Goal: Information Seeking & Learning: Learn about a topic

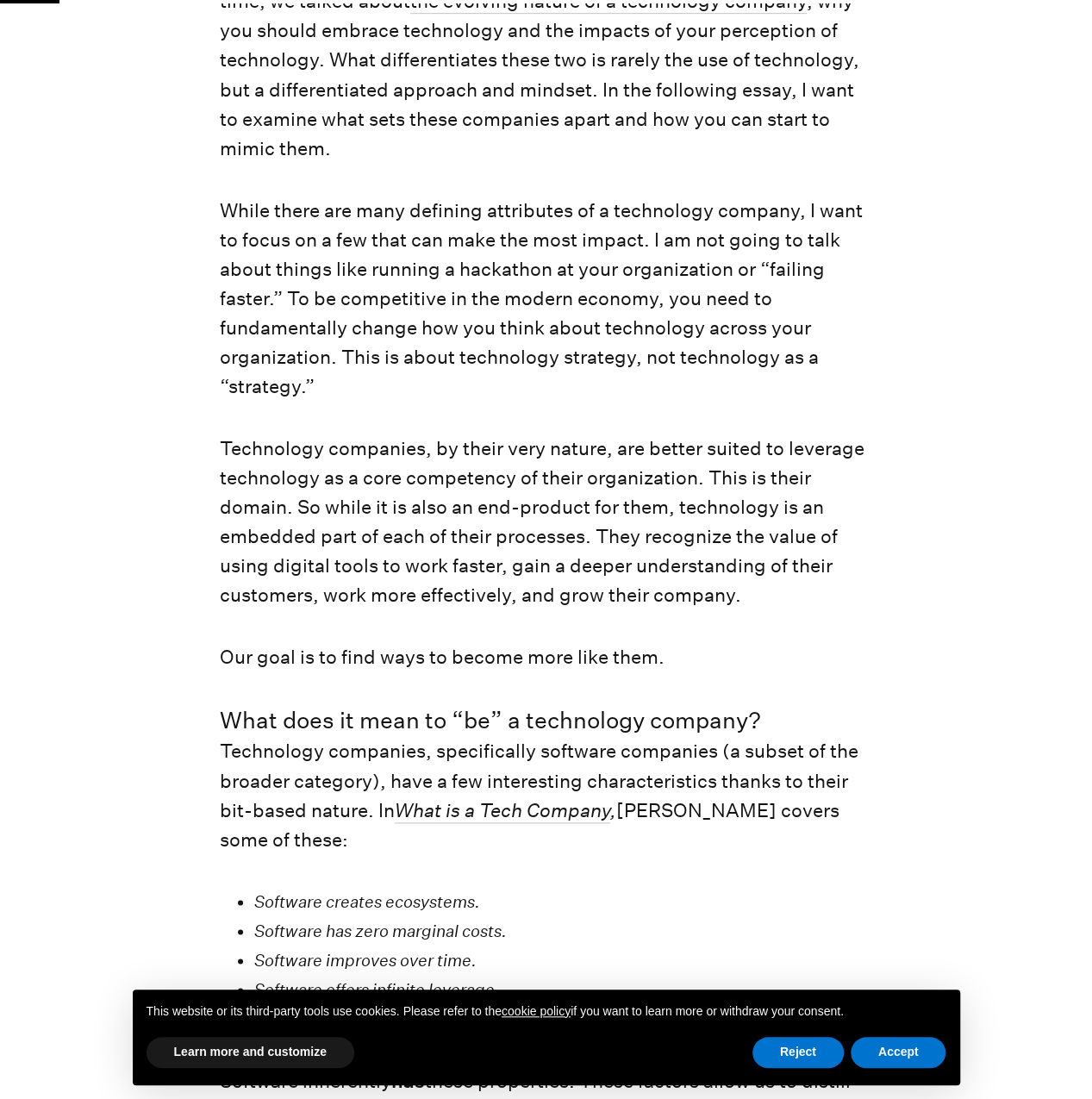
scroll to position [919, 0]
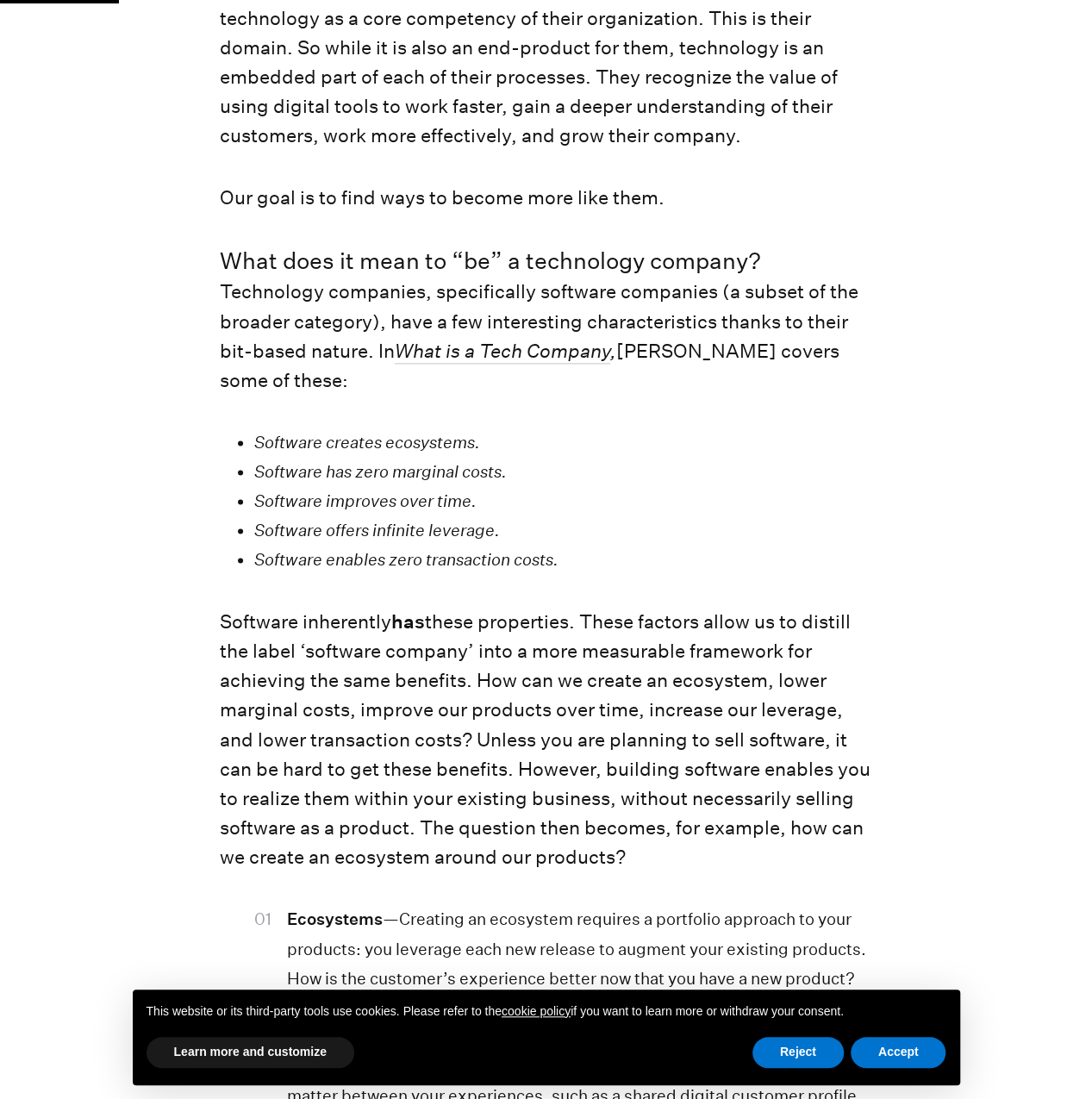
click at [392, 446] on em "Software creates ecosystems." at bounding box center [367, 441] width 226 height 20
click at [363, 469] on em "Software has zero marginal costs." at bounding box center [380, 471] width 253 height 20
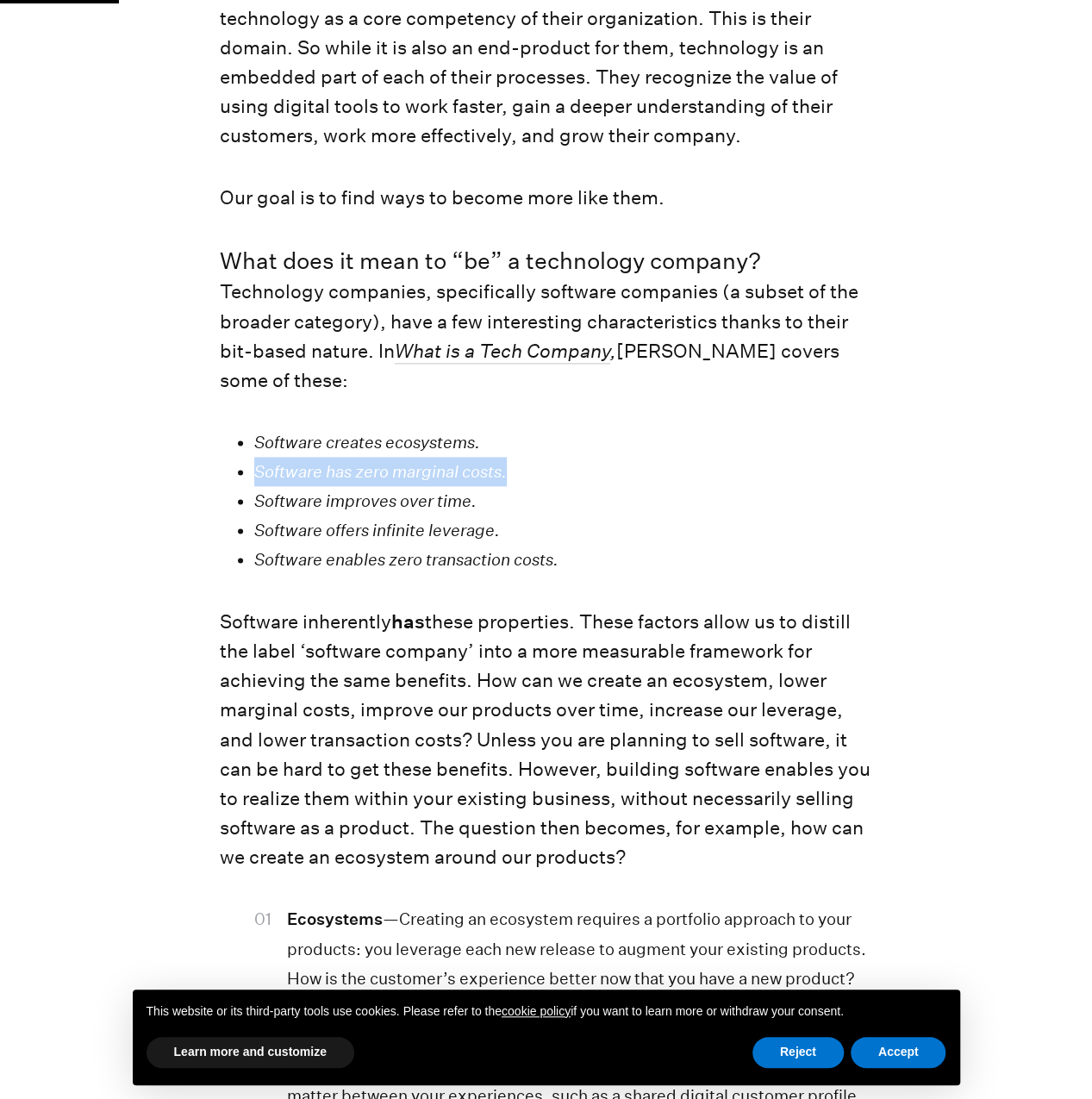
click at [363, 469] on em "Software has zero marginal costs." at bounding box center [380, 471] width 253 height 20
click at [360, 499] on em "Software improves over time." at bounding box center [365, 501] width 223 height 20
click at [354, 534] on em "Software offers infinite leverage." at bounding box center [377, 529] width 246 height 20
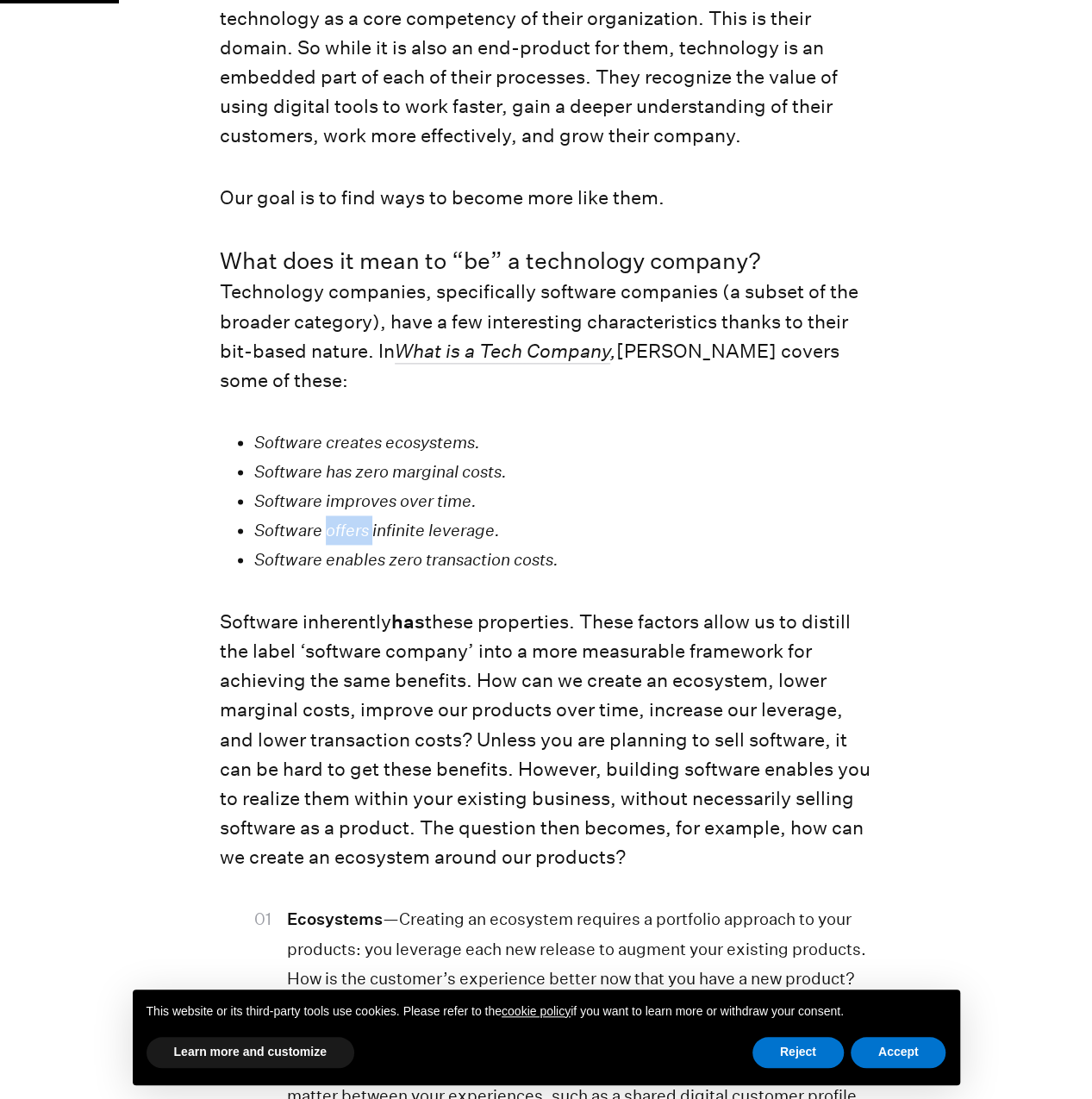
click at [354, 534] on em "Software offers infinite leverage." at bounding box center [377, 529] width 246 height 20
click at [326, 565] on em "Software enables zero transaction costs." at bounding box center [406, 559] width 304 height 20
click at [324, 565] on em "Software enables zero transaction costs." at bounding box center [406, 559] width 304 height 20
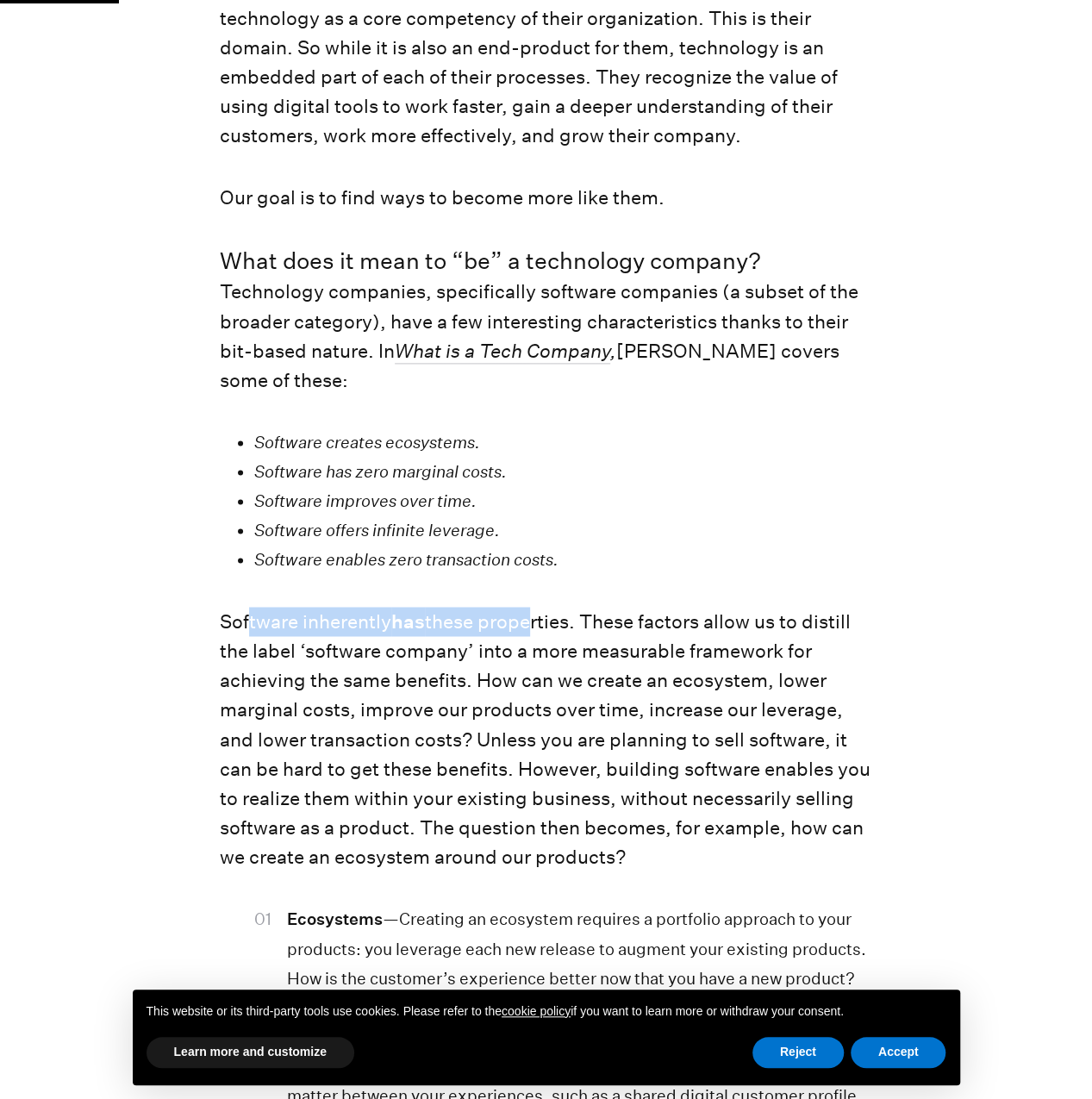
drag, startPoint x: 250, startPoint y: 624, endPoint x: 538, endPoint y: 632, distance: 288.1
click at [538, 632] on p "Software inherently has these properties. These factors allow us to distill the…" at bounding box center [546, 738] width 652 height 265
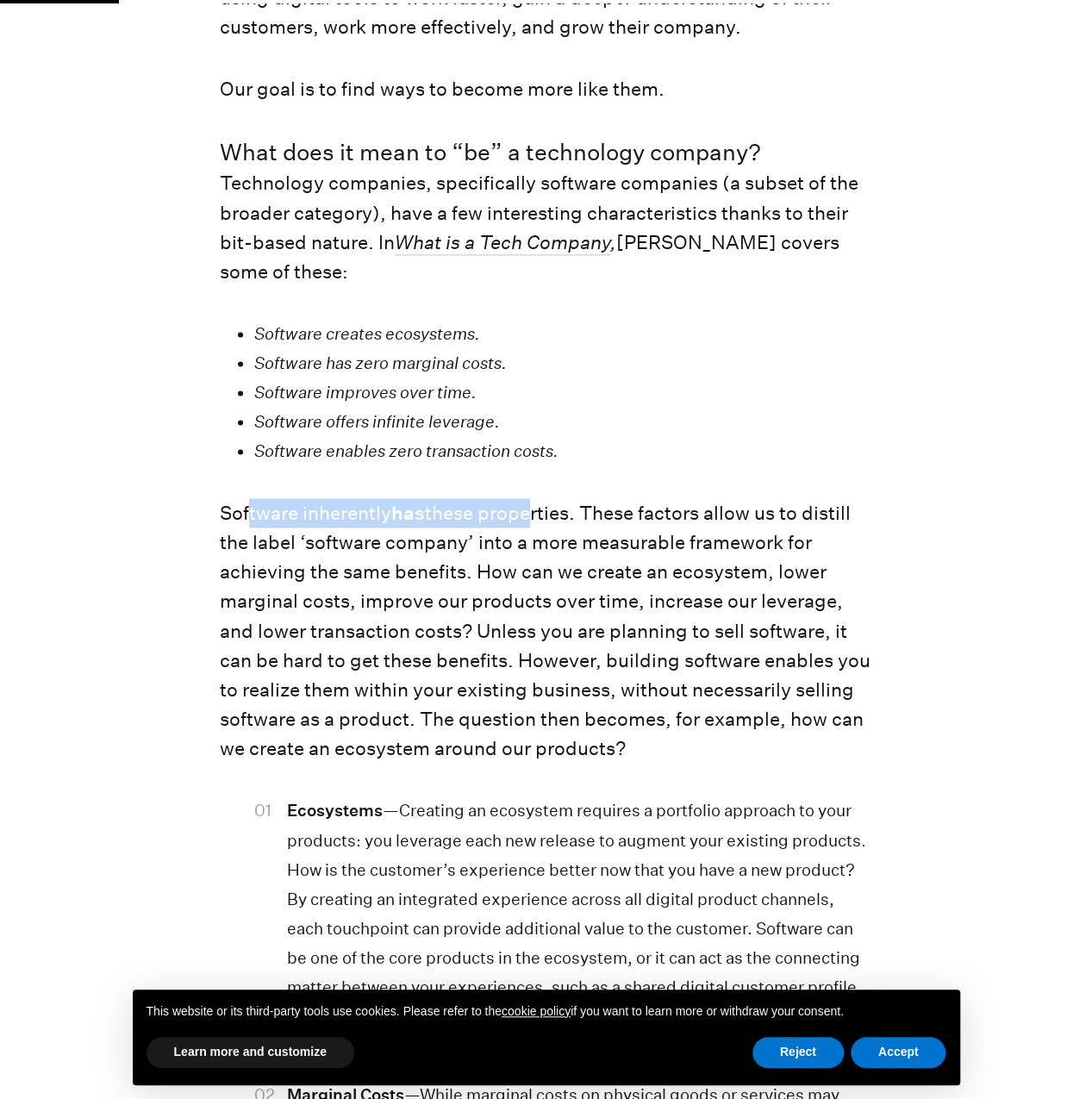
scroll to position [1379, 0]
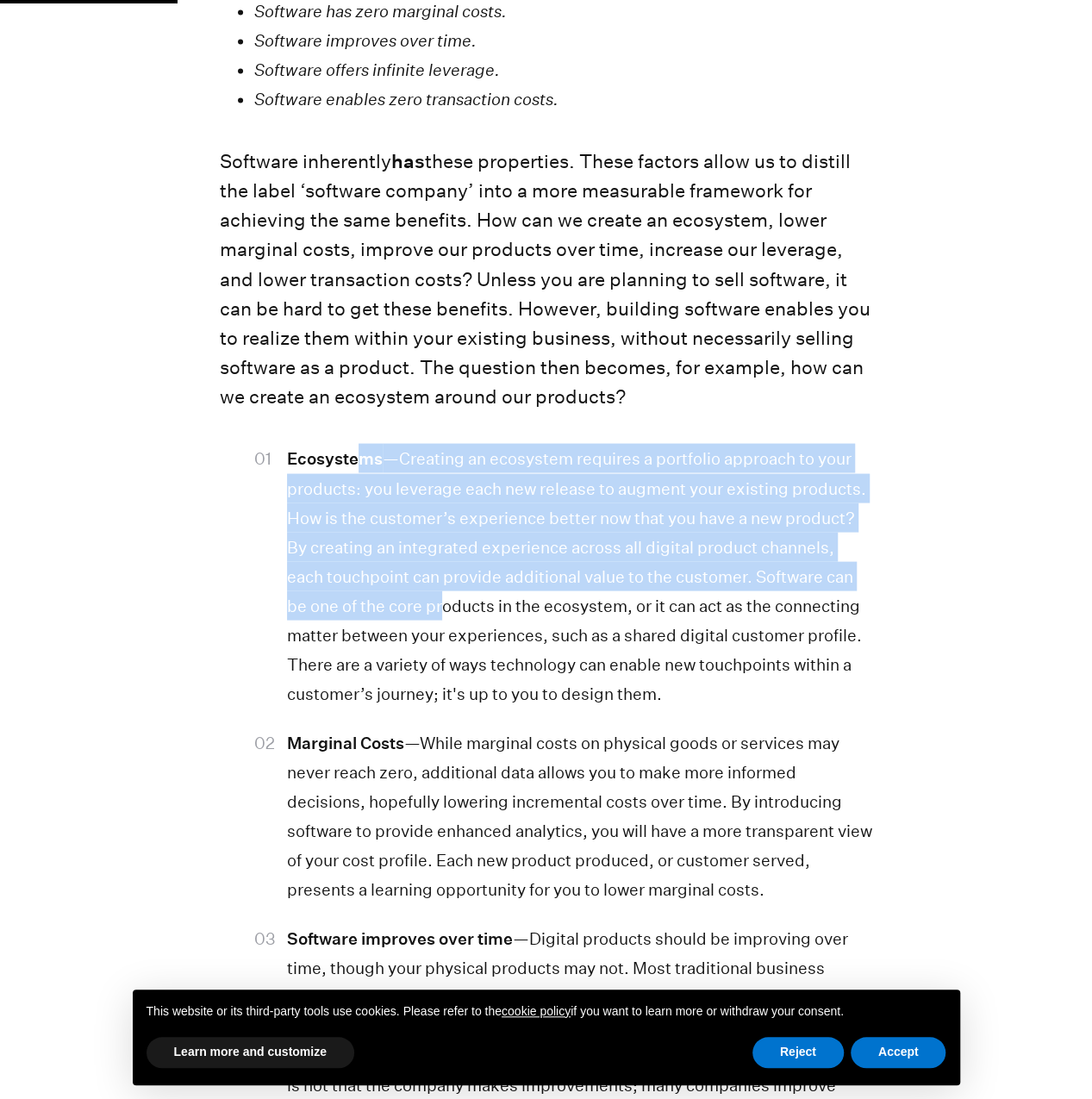
drag, startPoint x: 362, startPoint y: 467, endPoint x: 441, endPoint y: 624, distance: 175.8
click at [441, 624] on li "Ecosystems —Creating an ecosystem requires a portfolio approach to your product…" at bounding box center [580, 575] width 585 height 265
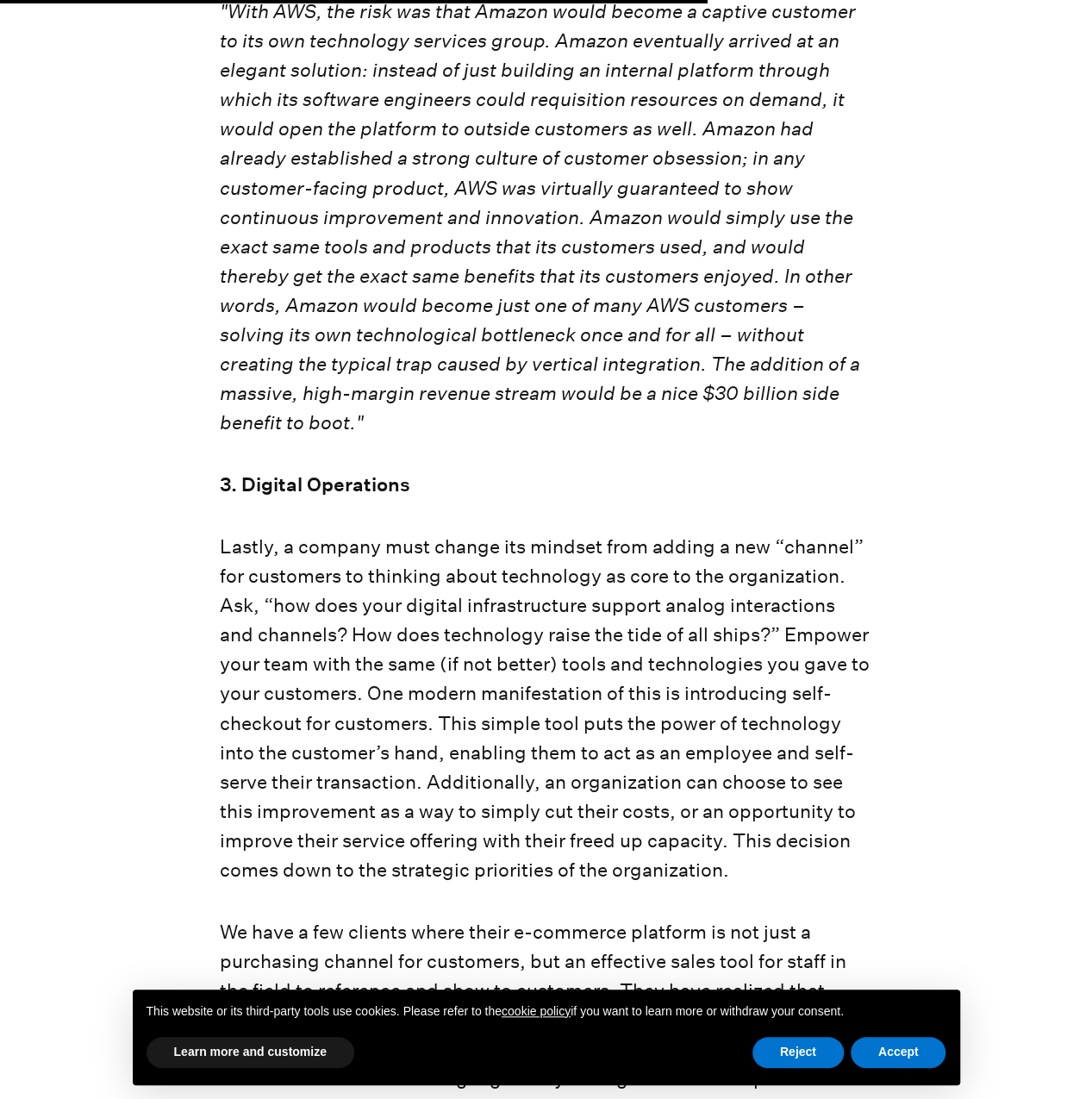
scroll to position [5056, 0]
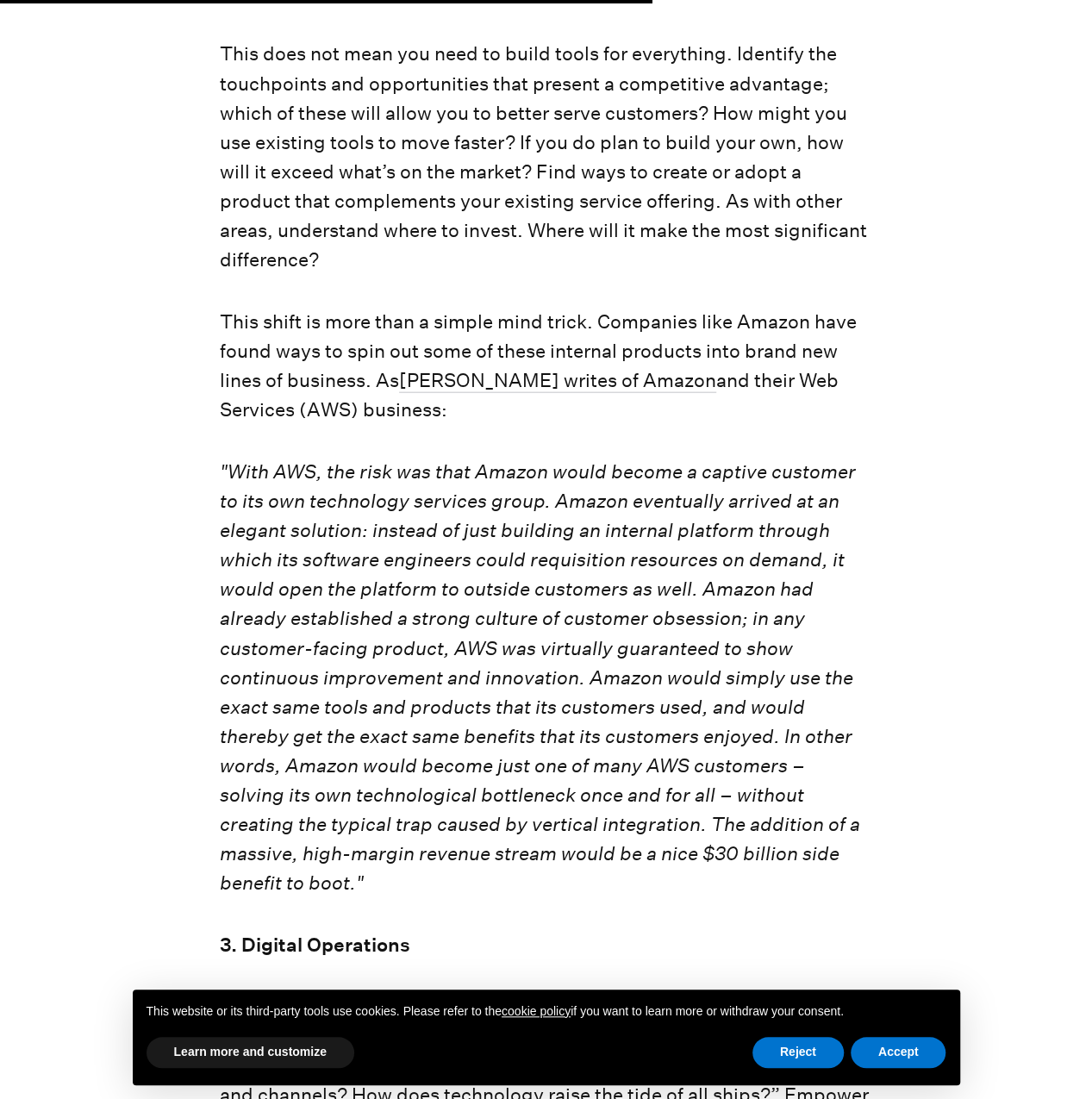
drag, startPoint x: 441, startPoint y: 624, endPoint x: 389, endPoint y: 515, distance: 120.8
click at [389, 510] on em ""With AWS, the risk was that Amazon would become a captive customer to its own …" at bounding box center [540, 676] width 641 height 433
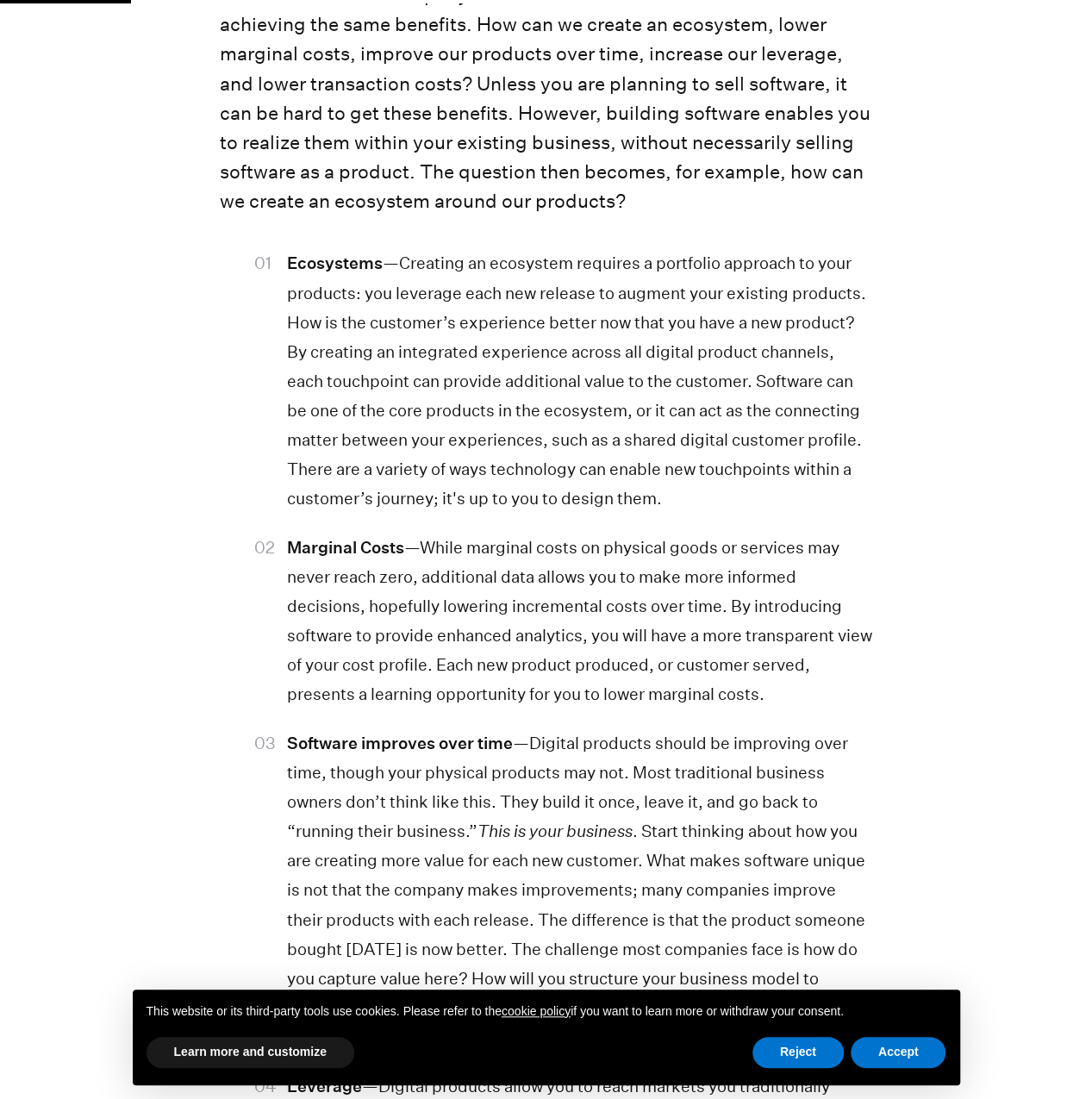
scroll to position [0, 0]
